Goal: Task Accomplishment & Management: Use online tool/utility

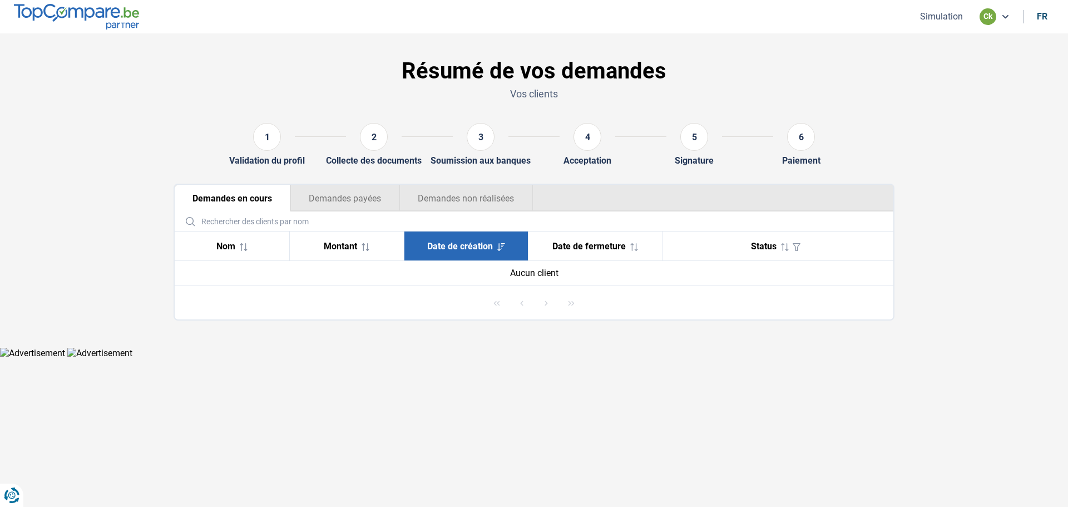
click at [934, 19] on button "Simulation" at bounding box center [942, 17] width 50 height 12
click at [809, 140] on div "6" at bounding box center [801, 137] width 28 height 28
click at [998, 16] on div "ck" at bounding box center [995, 16] width 30 height 17
click at [1017, 122] on section "Résumé de vos demandes Vos clients 1 Validation du profil 2 Collecte des docume…" at bounding box center [534, 190] width 1068 height 314
click at [929, 13] on button "Simulation" at bounding box center [942, 17] width 50 height 12
